Goal: Use online tool/utility: Utilize a website feature to perform a specific function

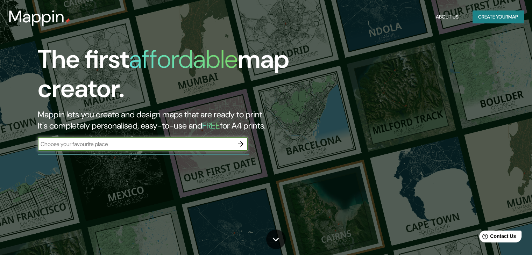
click at [151, 144] on input "text" at bounding box center [136, 144] width 196 height 8
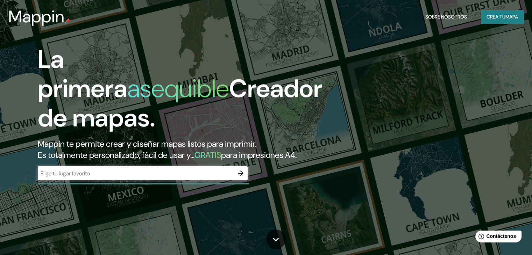
click at [212, 178] on input "text" at bounding box center [136, 174] width 196 height 8
click at [242, 178] on icon "button" at bounding box center [240, 173] width 8 height 8
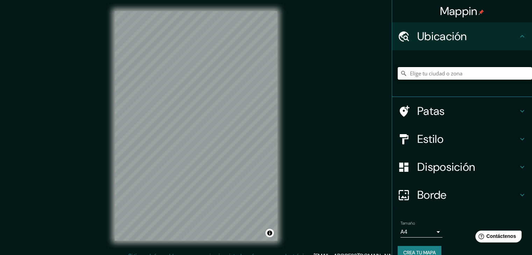
click at [451, 74] on input "Elige tu ciudad o zona" at bounding box center [465, 73] width 134 height 13
click at [181, 122] on div at bounding box center [184, 122] width 6 height 6
drag, startPoint x: 484, startPoint y: 73, endPoint x: 382, endPoint y: 76, distance: 102.1
click at [382, 76] on div "Mappin Ubicación [GEOGRAPHIC_DATA], [GEOGRAPHIC_DATA], [GEOGRAPHIC_DATA] Patas …" at bounding box center [266, 131] width 532 height 263
type input "Centro, [GEOGRAPHIC_DATA], [GEOGRAPHIC_DATA], [GEOGRAPHIC_DATA]"
